Goal: Information Seeking & Learning: Learn about a topic

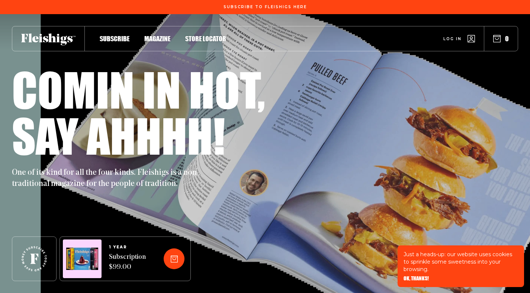
click at [163, 35] on span "Magazine" at bounding box center [157, 31] width 26 height 8
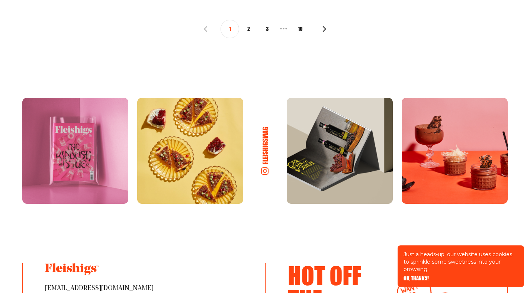
scroll to position [1032, 0]
click at [264, 160] on h6 "fleishigsmag" at bounding box center [265, 144] width 9 height 41
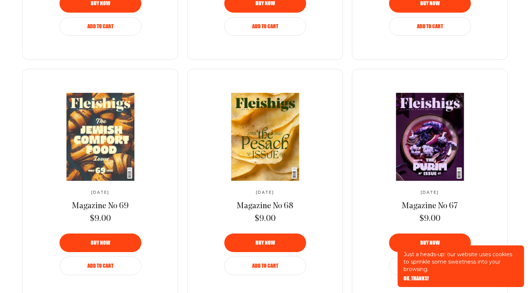
scroll to position [833, 0]
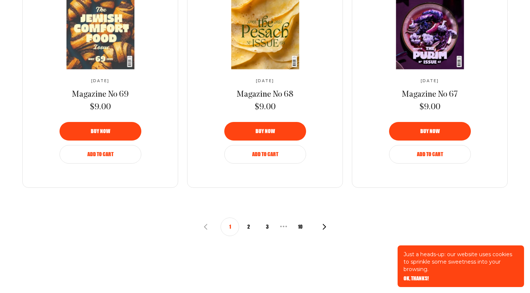
click at [299, 227] on button "10" at bounding box center [300, 227] width 19 height 19
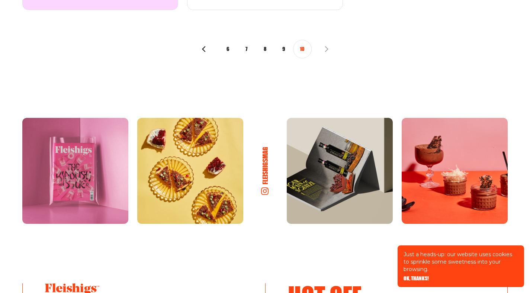
scroll to position [431, 0]
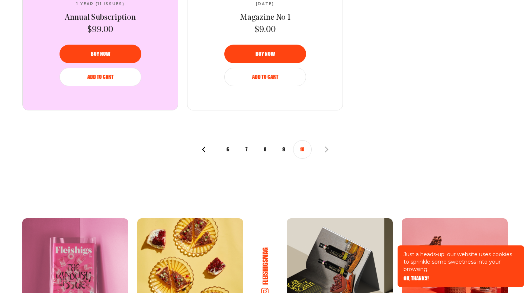
click at [284, 148] on button "9" at bounding box center [284, 149] width 19 height 19
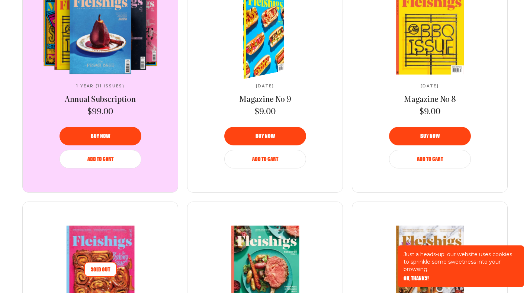
scroll to position [417, 0]
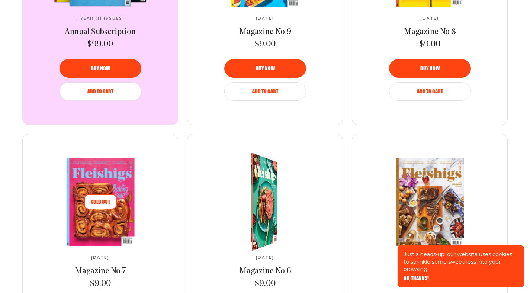
click at [270, 206] on img at bounding box center [261, 202] width 48 height 109
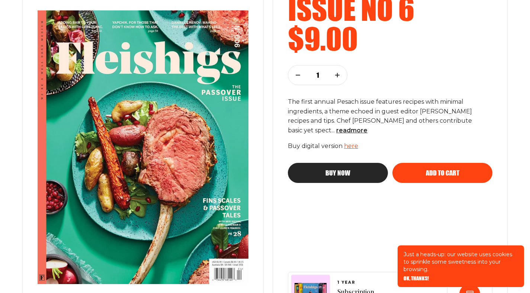
scroll to position [173, 0]
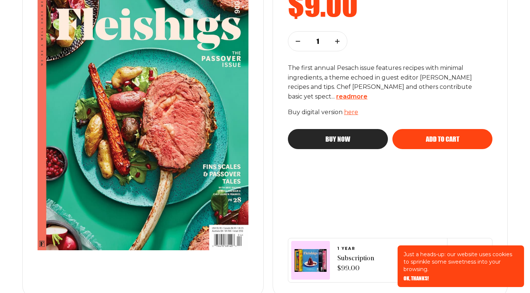
click at [344, 98] on span "read more" at bounding box center [352, 96] width 31 height 7
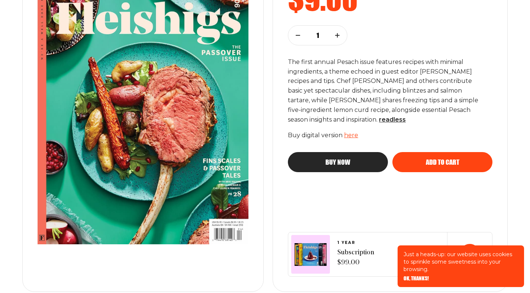
click at [354, 134] on link "here" at bounding box center [351, 135] width 14 height 7
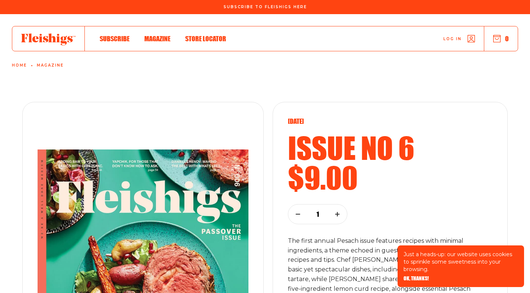
scroll to position [597, 0]
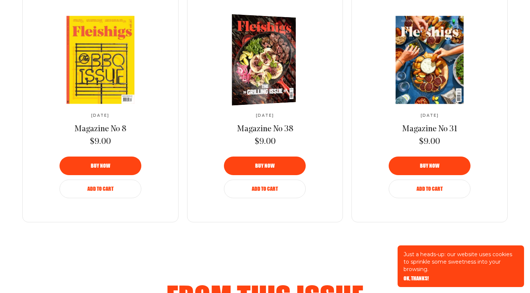
click at [264, 76] on img at bounding box center [261, 60] width 117 height 95
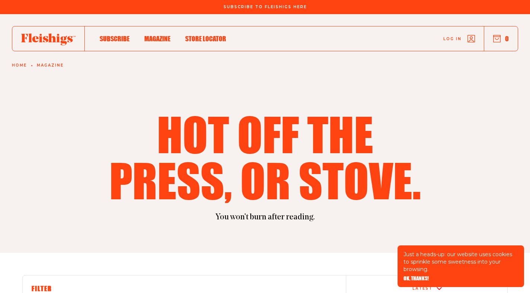
click at [157, 35] on span "Magazine" at bounding box center [157, 31] width 26 height 8
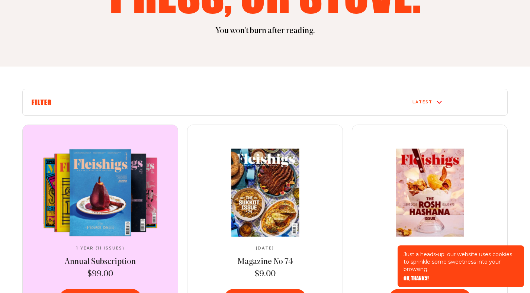
scroll to position [246, 0]
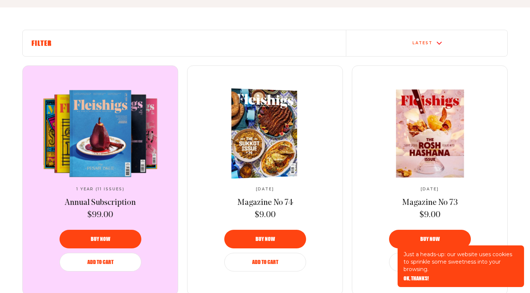
click at [265, 141] on img at bounding box center [262, 133] width 121 height 93
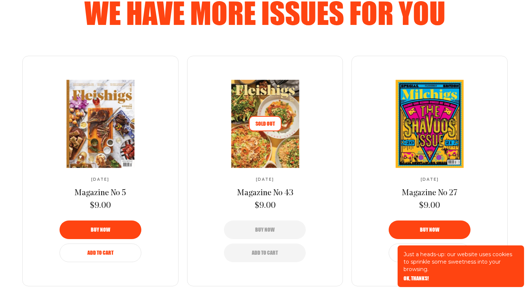
scroll to position [488, 0]
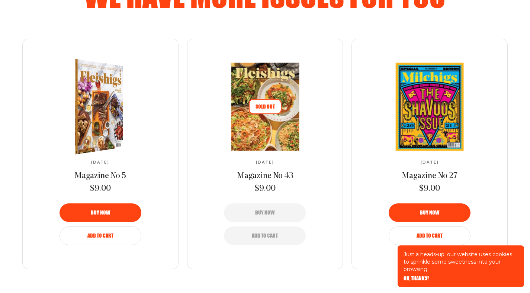
click at [129, 159] on img at bounding box center [94, 106] width 89 height 103
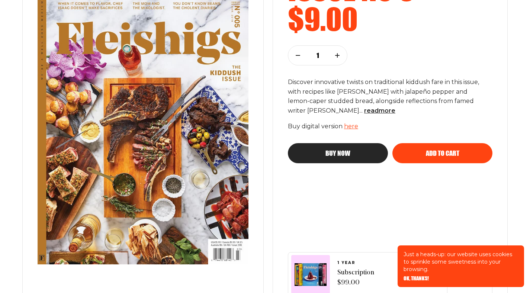
scroll to position [249, 0]
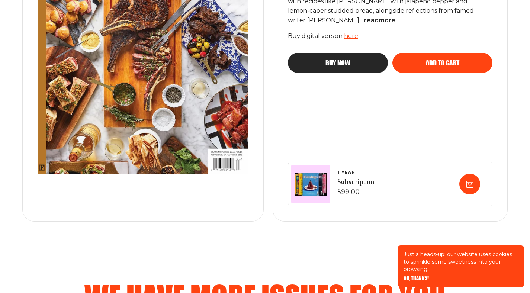
click at [352, 38] on link "here" at bounding box center [351, 35] width 14 height 7
